Goal: Task Accomplishment & Management: Manage account settings

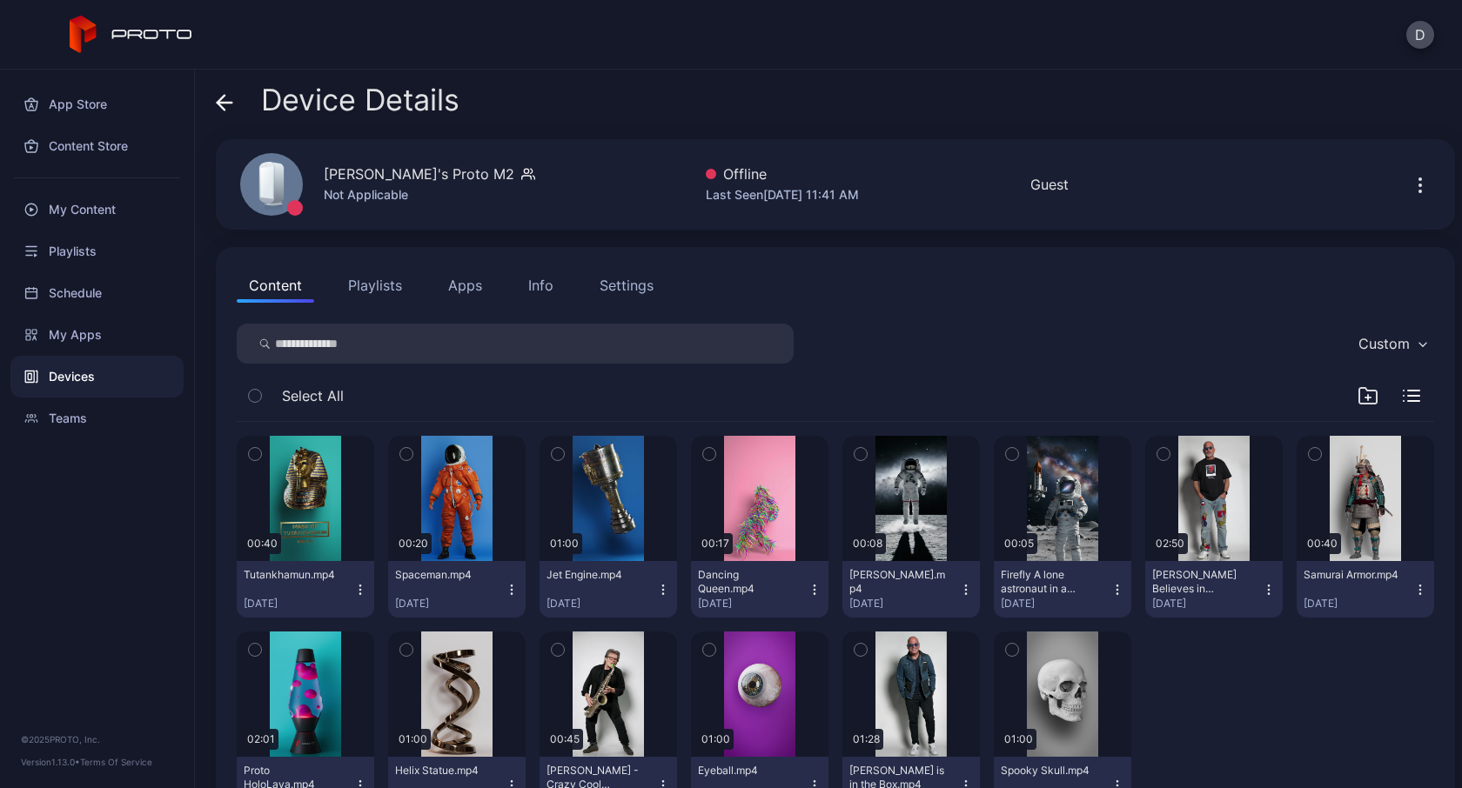
click at [84, 379] on div "Devices" at bounding box center [96, 377] width 173 height 42
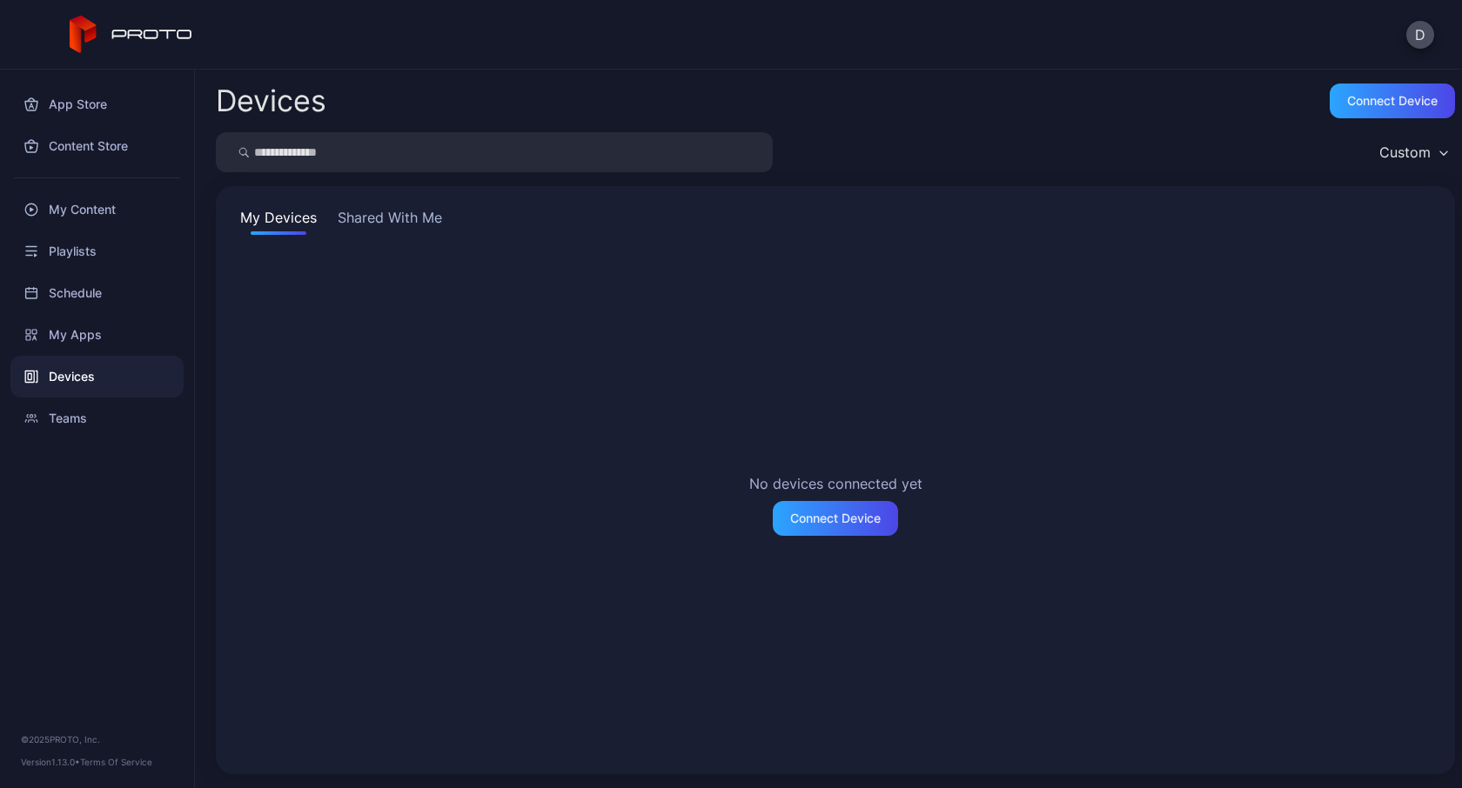
click at [84, 379] on div "Devices" at bounding box center [96, 377] width 173 height 42
click at [389, 215] on button "Shared With Me" at bounding box center [389, 221] width 111 height 28
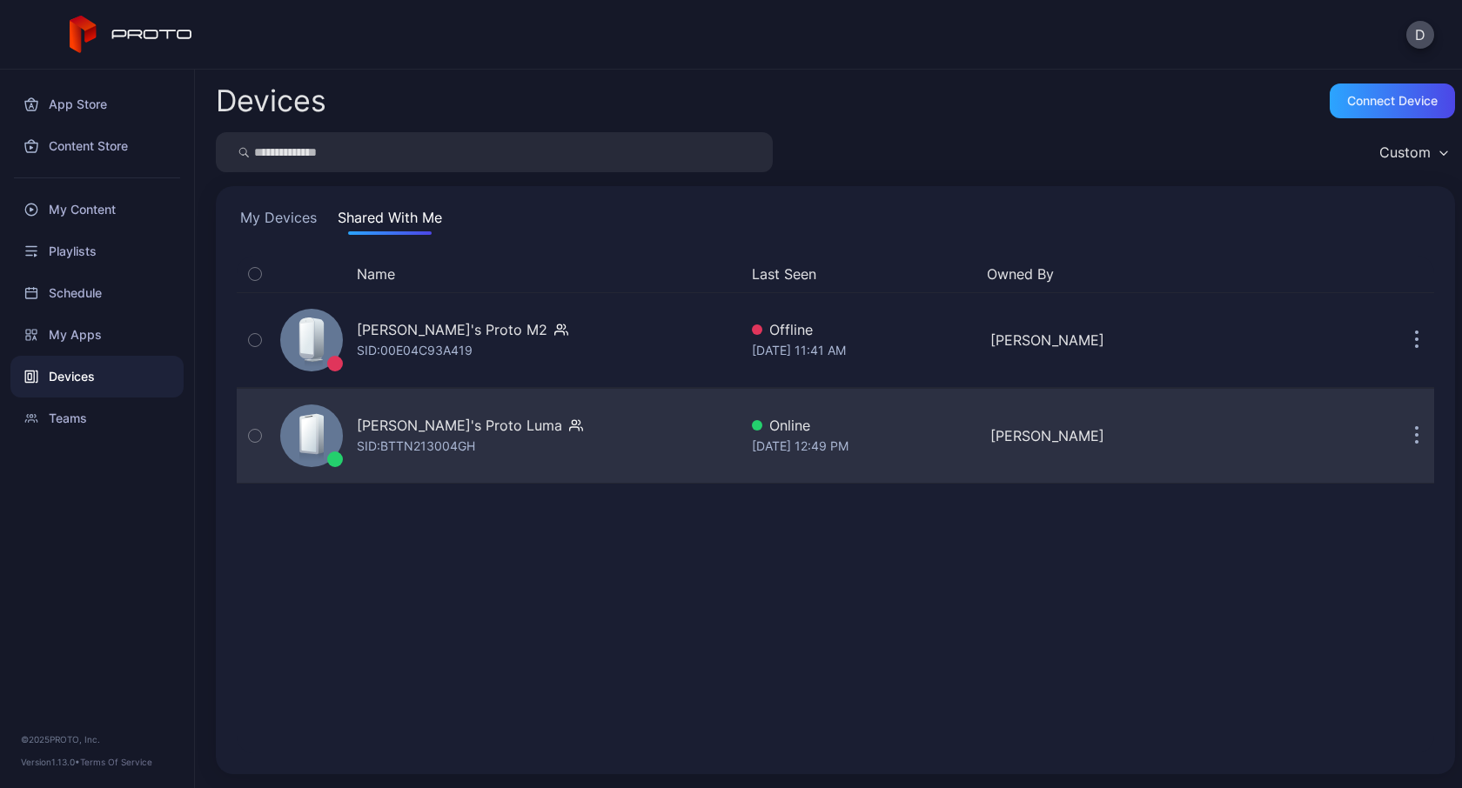
click at [317, 433] on icon at bounding box center [308, 434] width 19 height 41
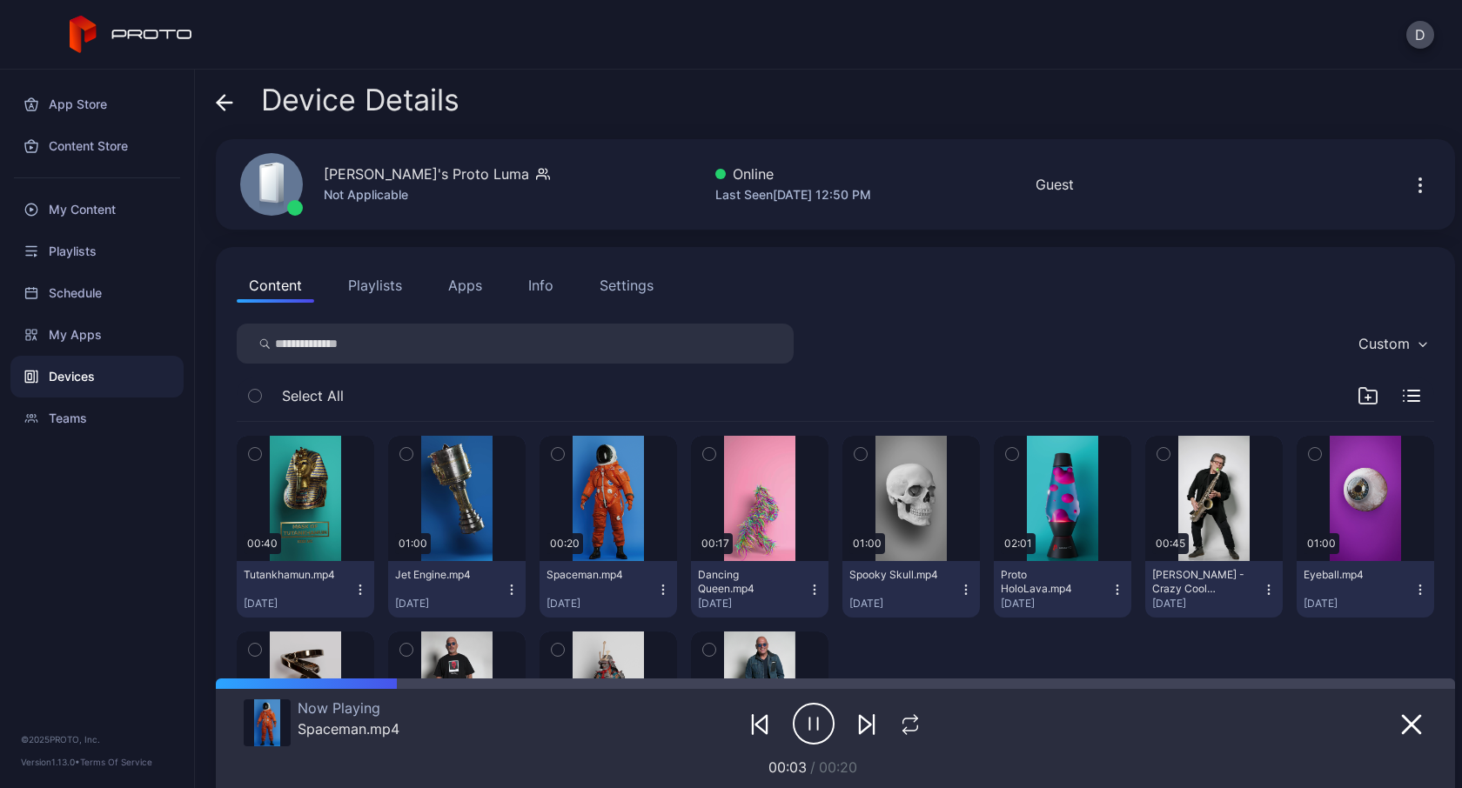
click at [387, 284] on button "Playlists" at bounding box center [375, 285] width 78 height 35
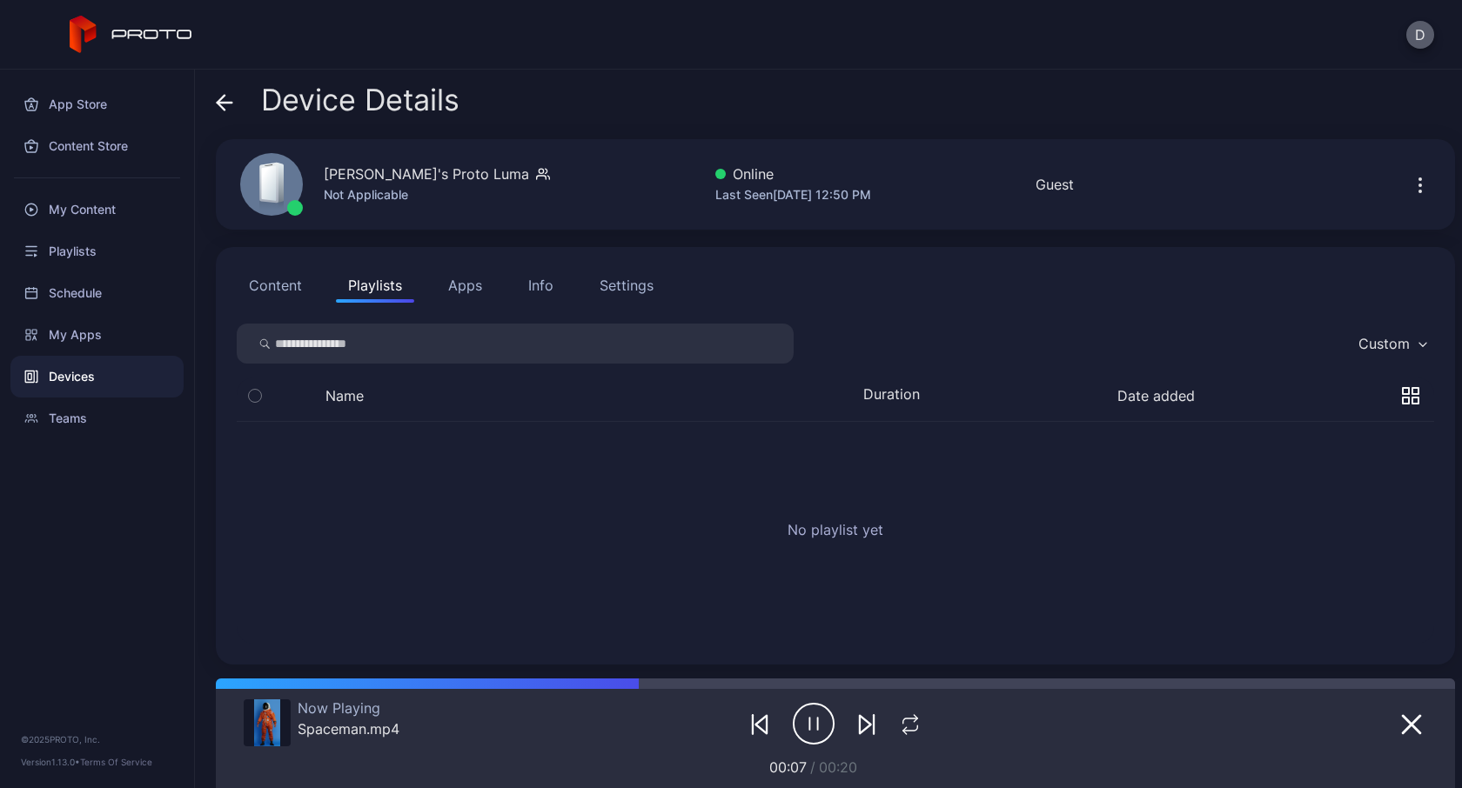
click at [1419, 29] on button "D" at bounding box center [1420, 35] width 28 height 28
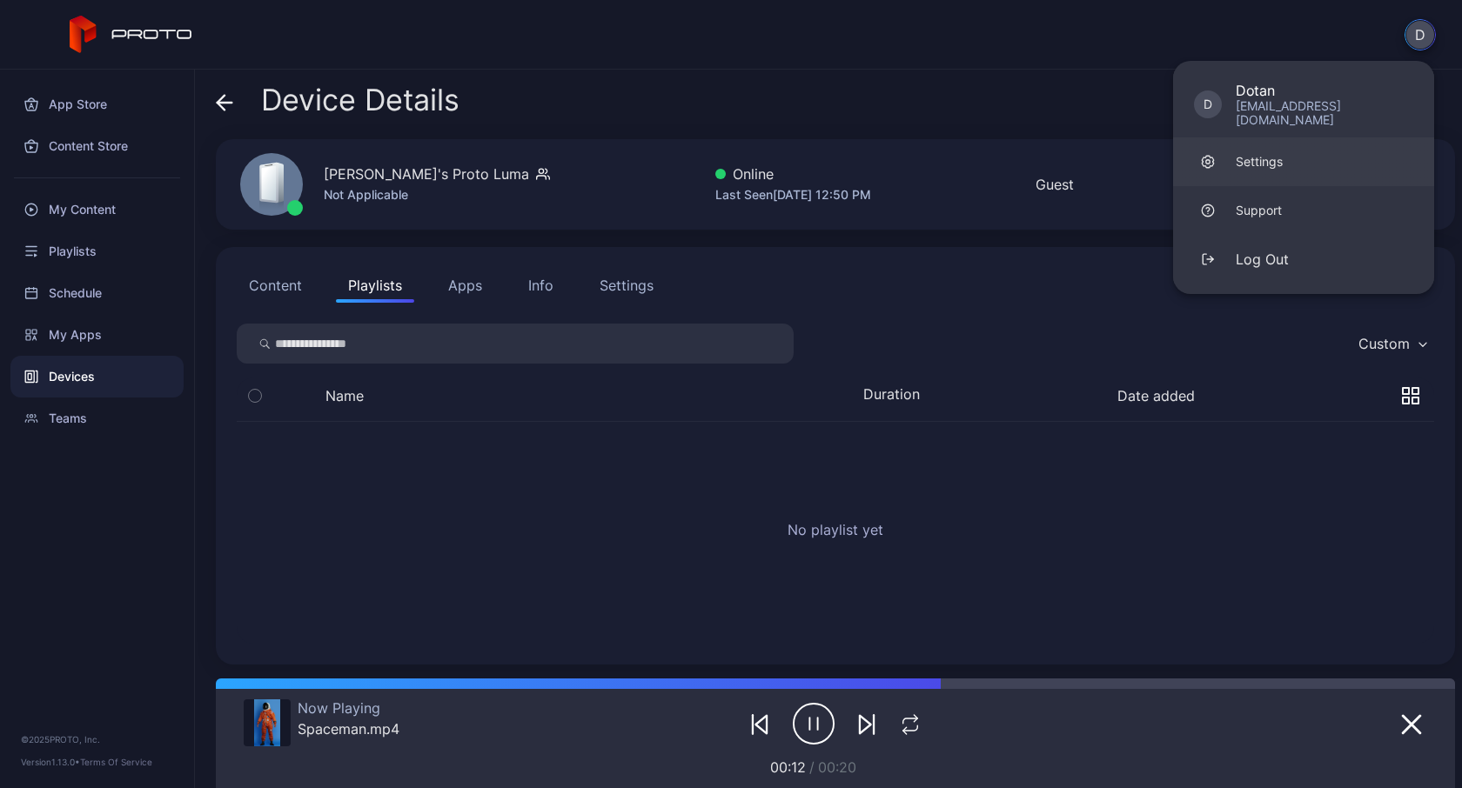
click at [1251, 153] on div "Settings" at bounding box center [1259, 161] width 47 height 17
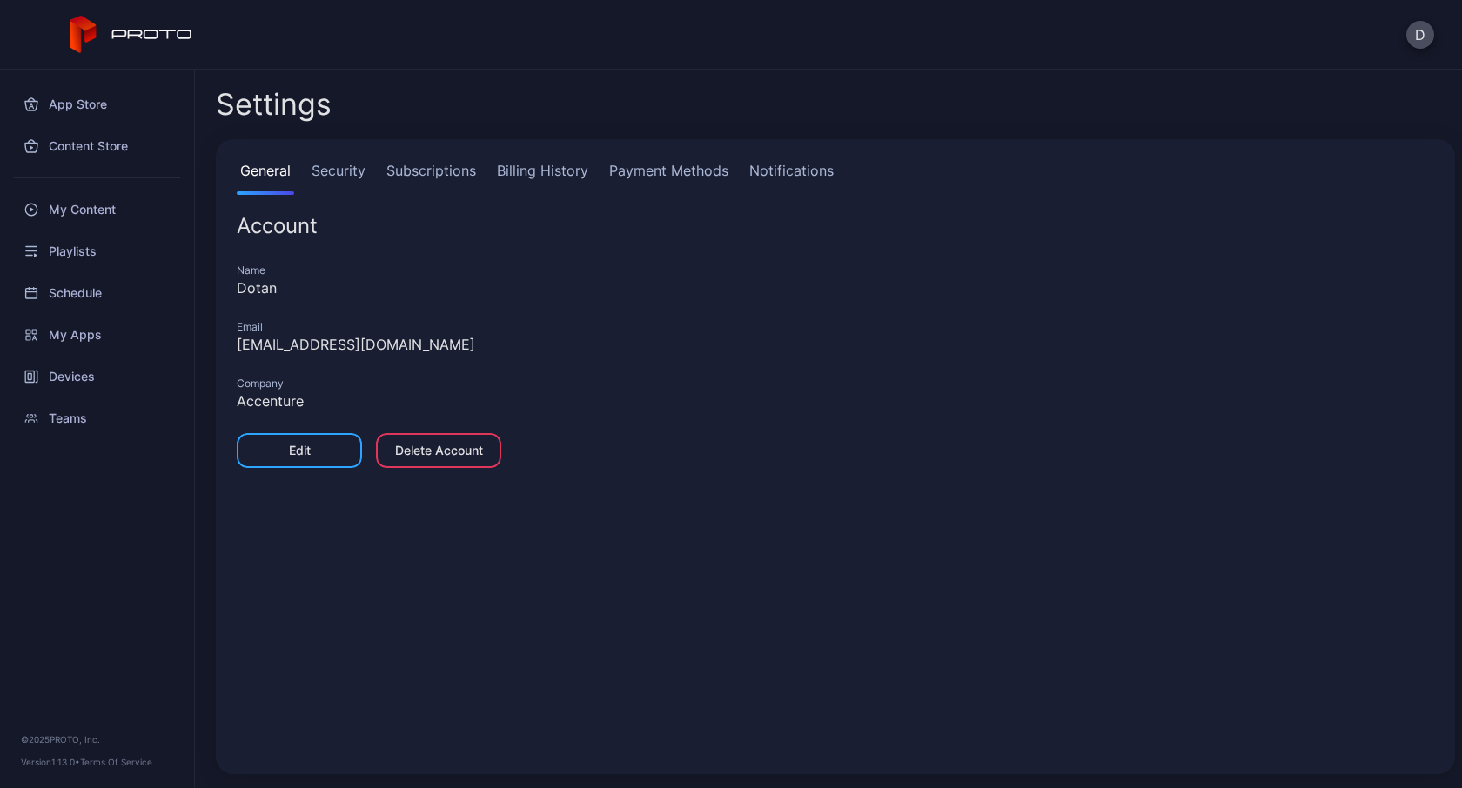
click at [341, 174] on link "Security" at bounding box center [338, 177] width 61 height 35
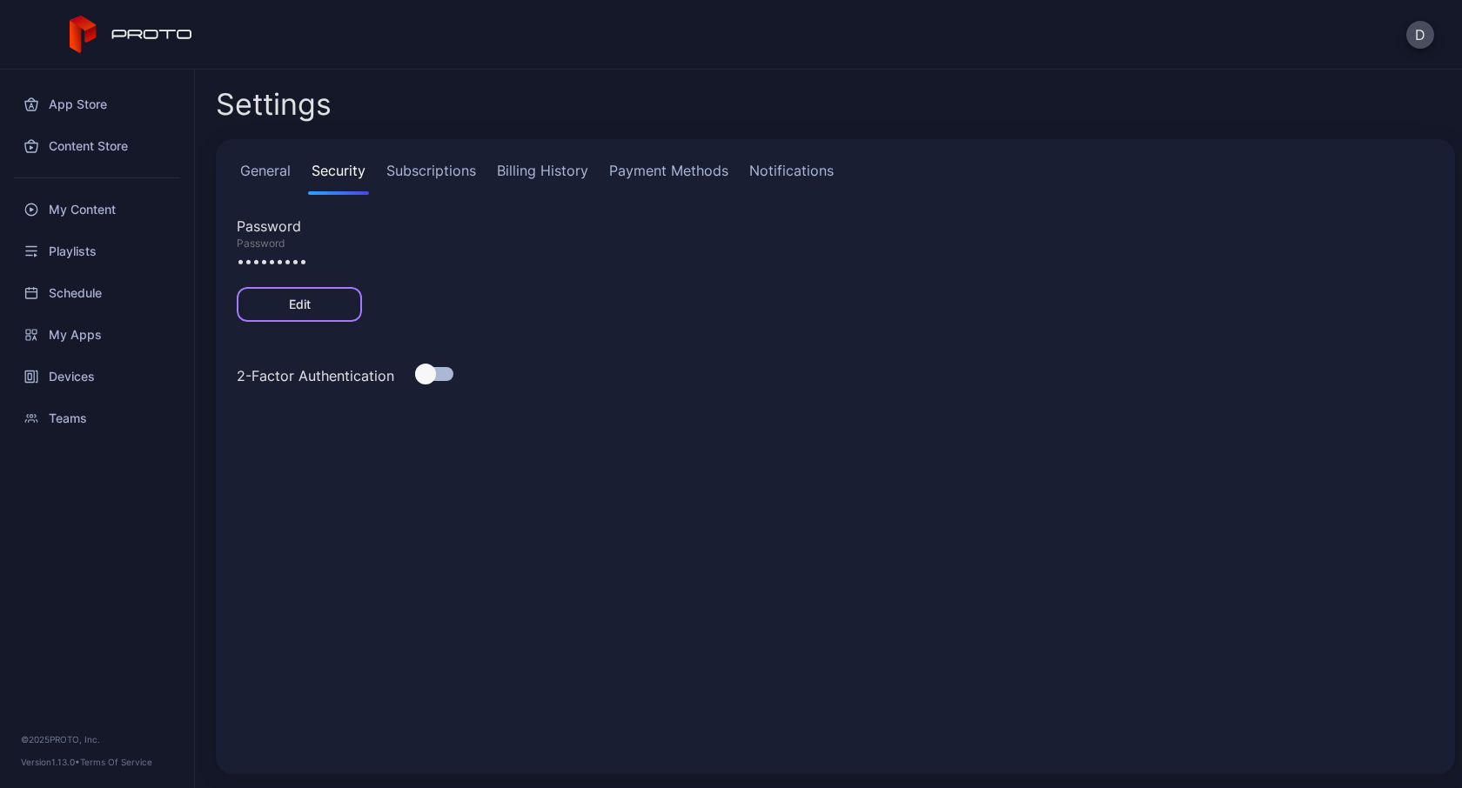
click at [296, 301] on div "Edit" at bounding box center [300, 305] width 22 height 14
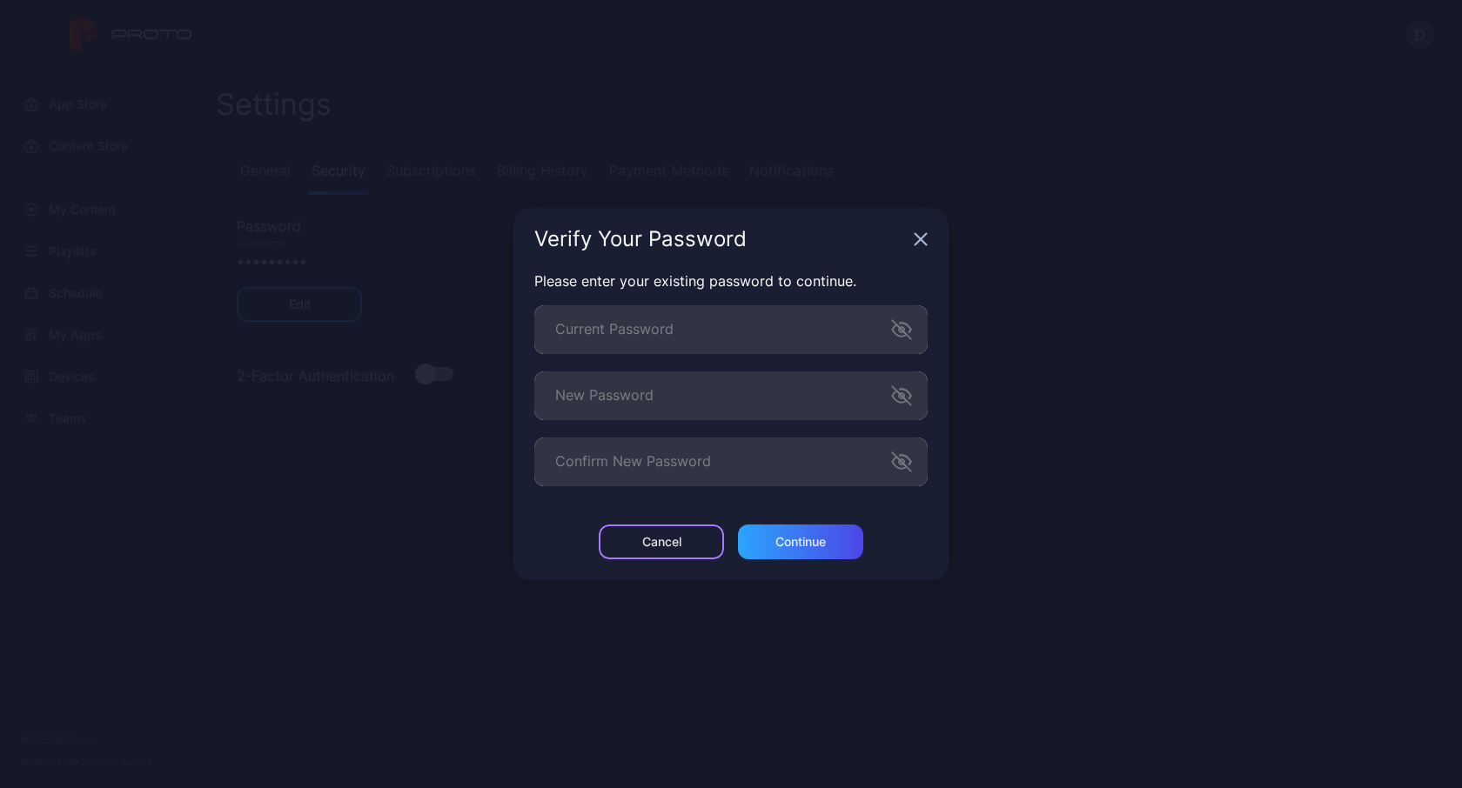
click at [720, 539] on div "Cancel" at bounding box center [661, 542] width 125 height 35
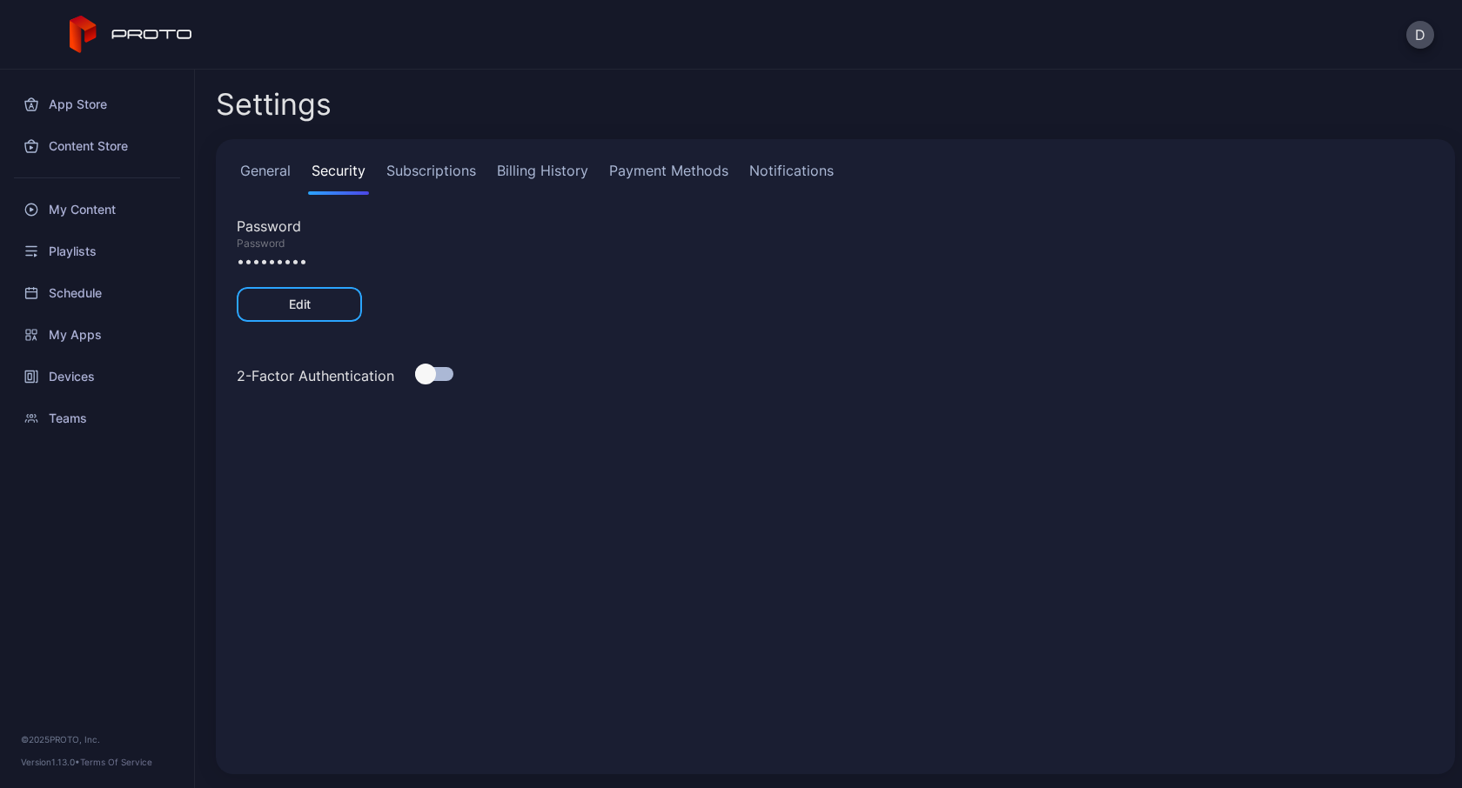
click at [442, 499] on div "General Security Subscriptions Billing History Payment Methods Notifications Pa…" at bounding box center [835, 456] width 1239 height 635
